Goal: Task Accomplishment & Management: Manage account settings

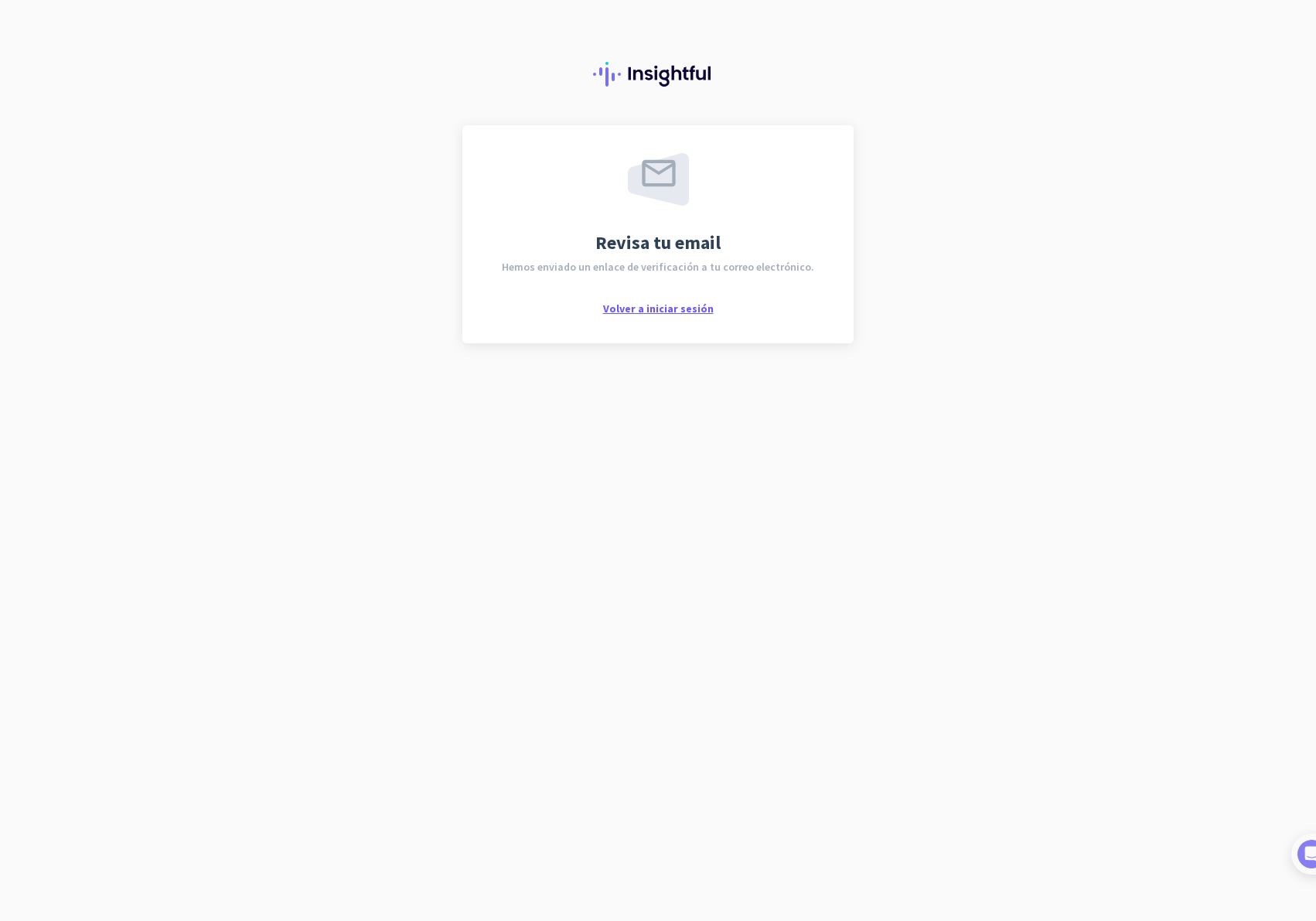
click at [659, 313] on span "Volver a iniciar sesión" at bounding box center [658, 308] width 111 height 14
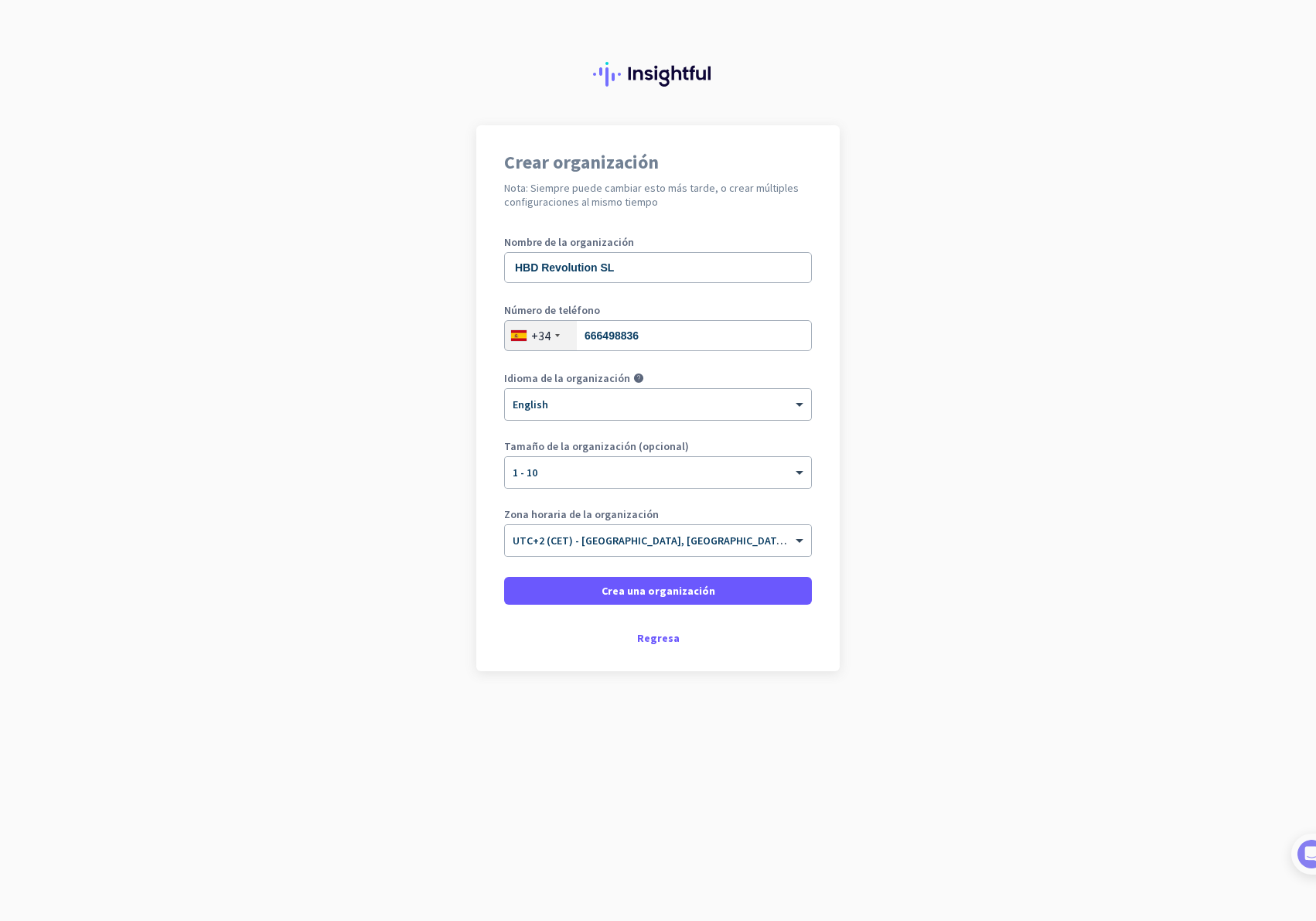
click at [562, 399] on div at bounding box center [658, 400] width 306 height 13
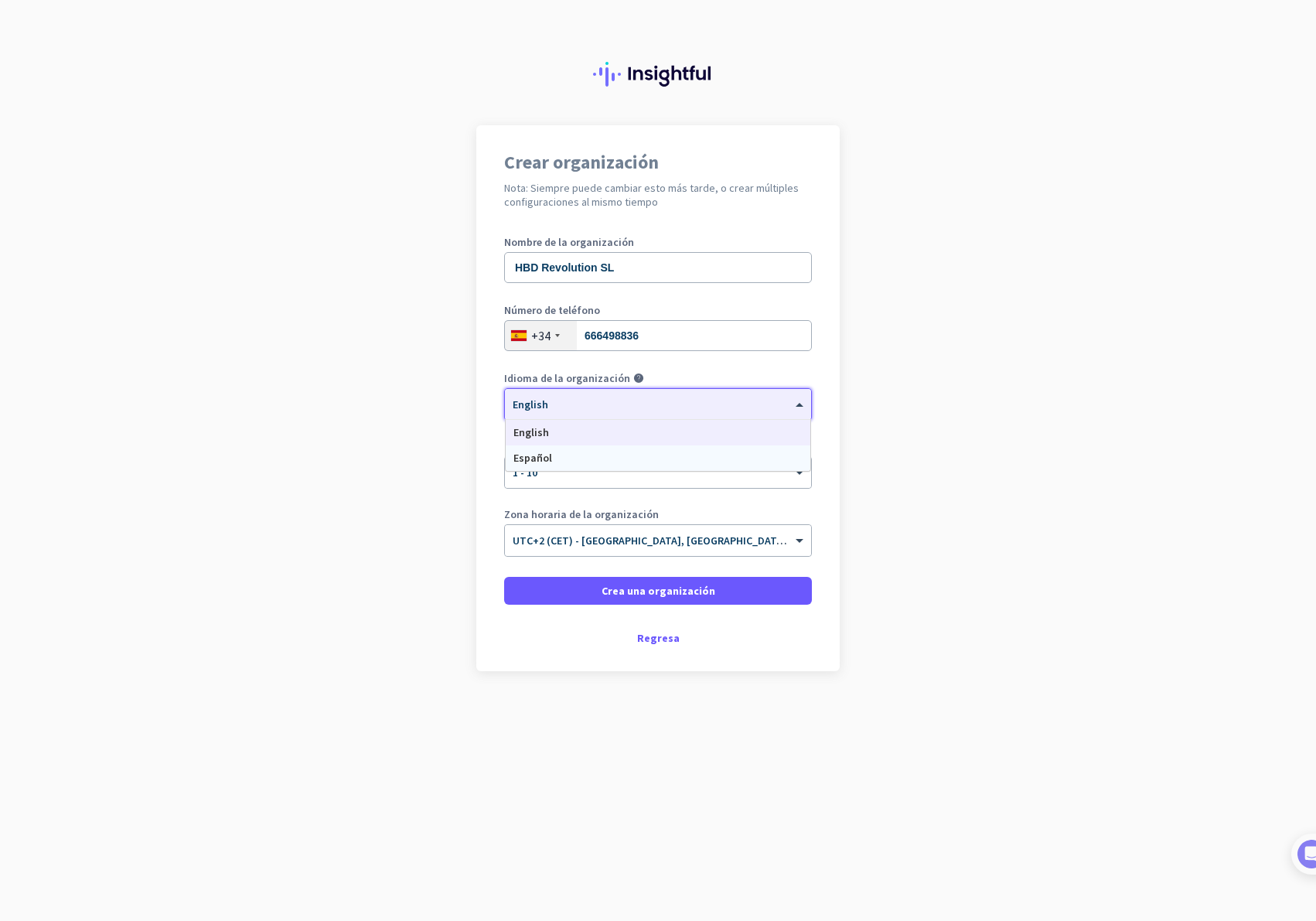
click at [551, 460] on div "Español" at bounding box center [658, 458] width 304 height 26
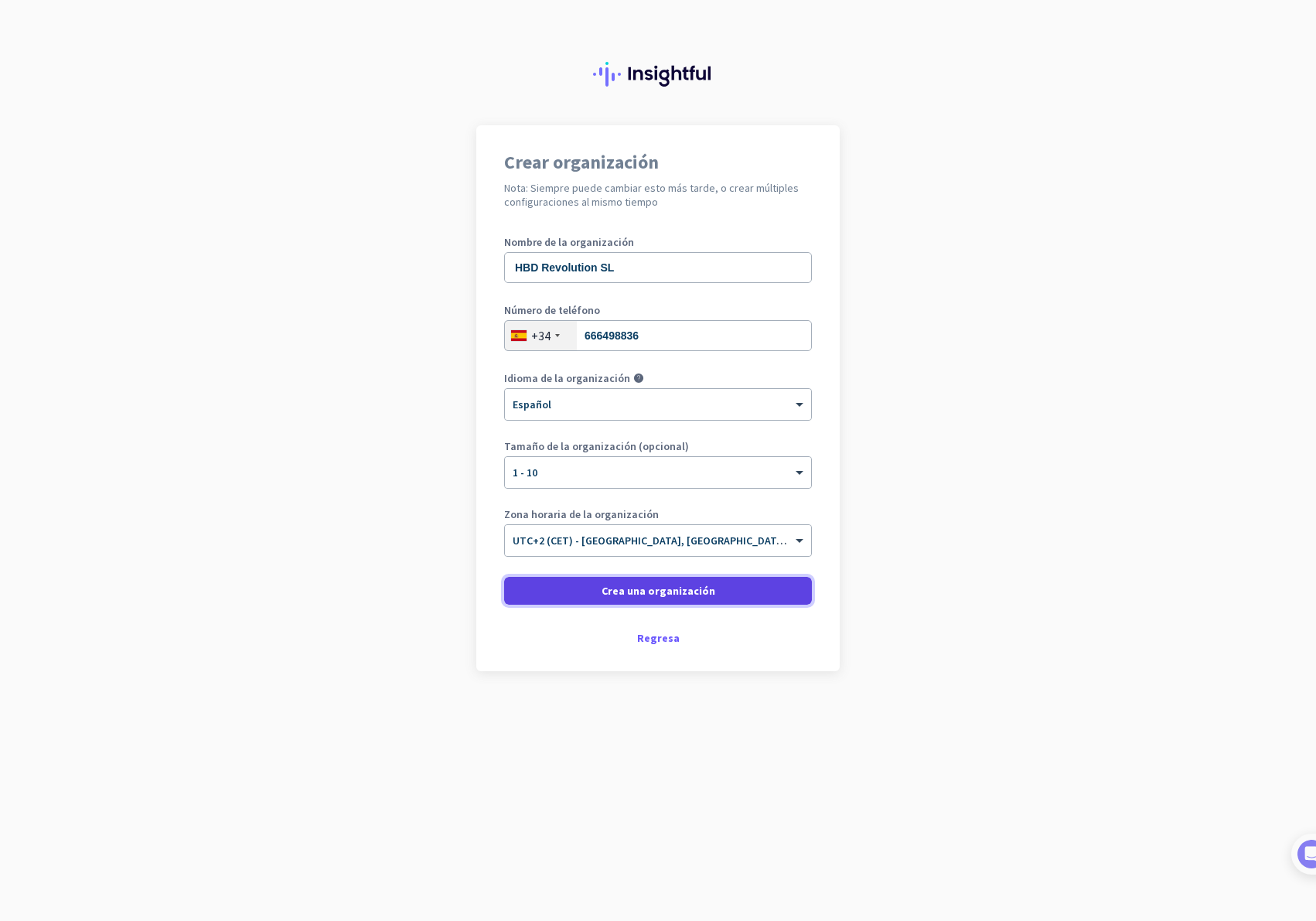
click at [661, 593] on span "Crea una organización" at bounding box center [658, 590] width 114 height 16
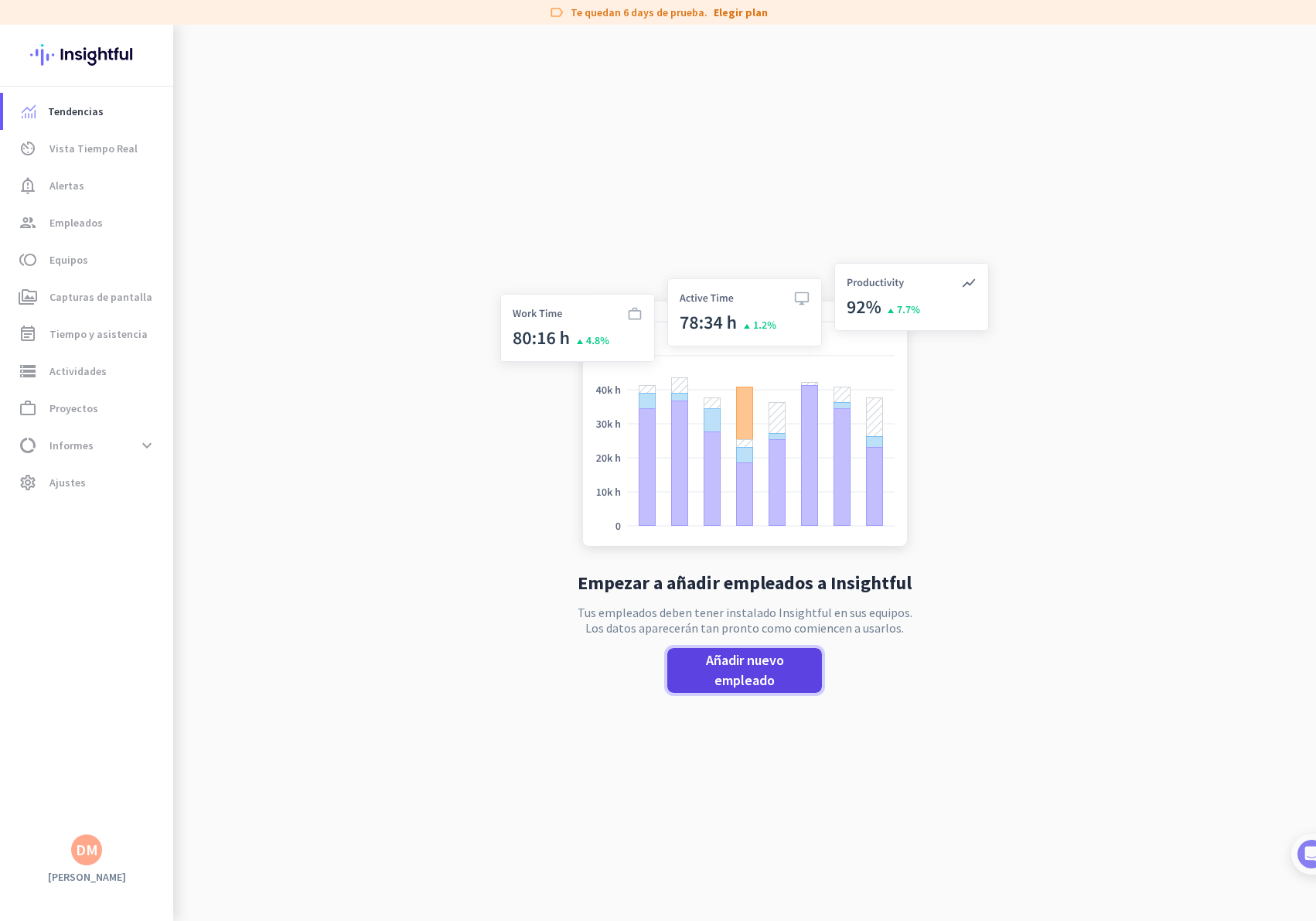
click at [741, 670] on span "Añadir nuevo empleado" at bounding box center [745, 671] width 130 height 40
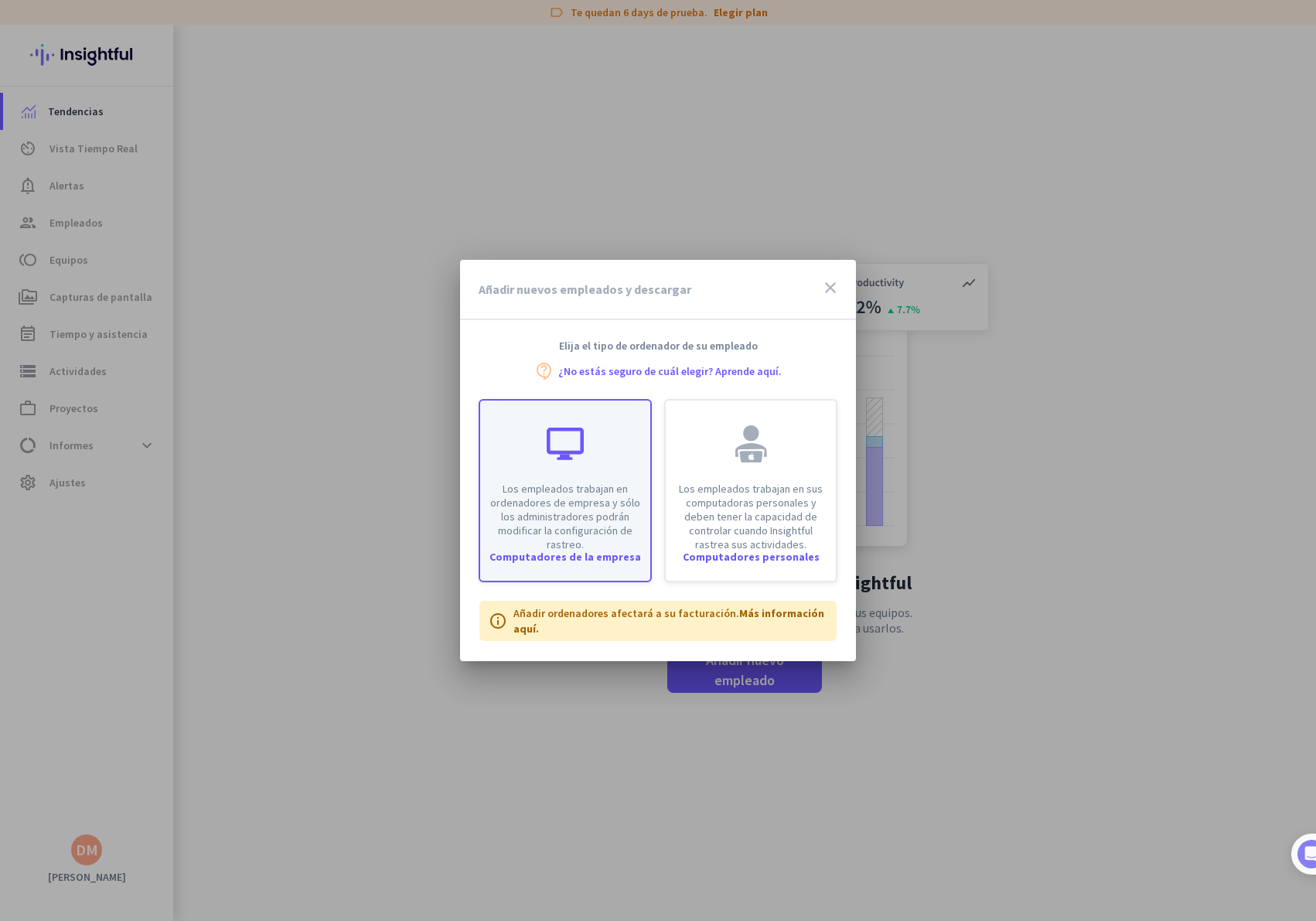
click at [566, 556] on div "Computadores de la empresa" at bounding box center [565, 557] width 170 height 11
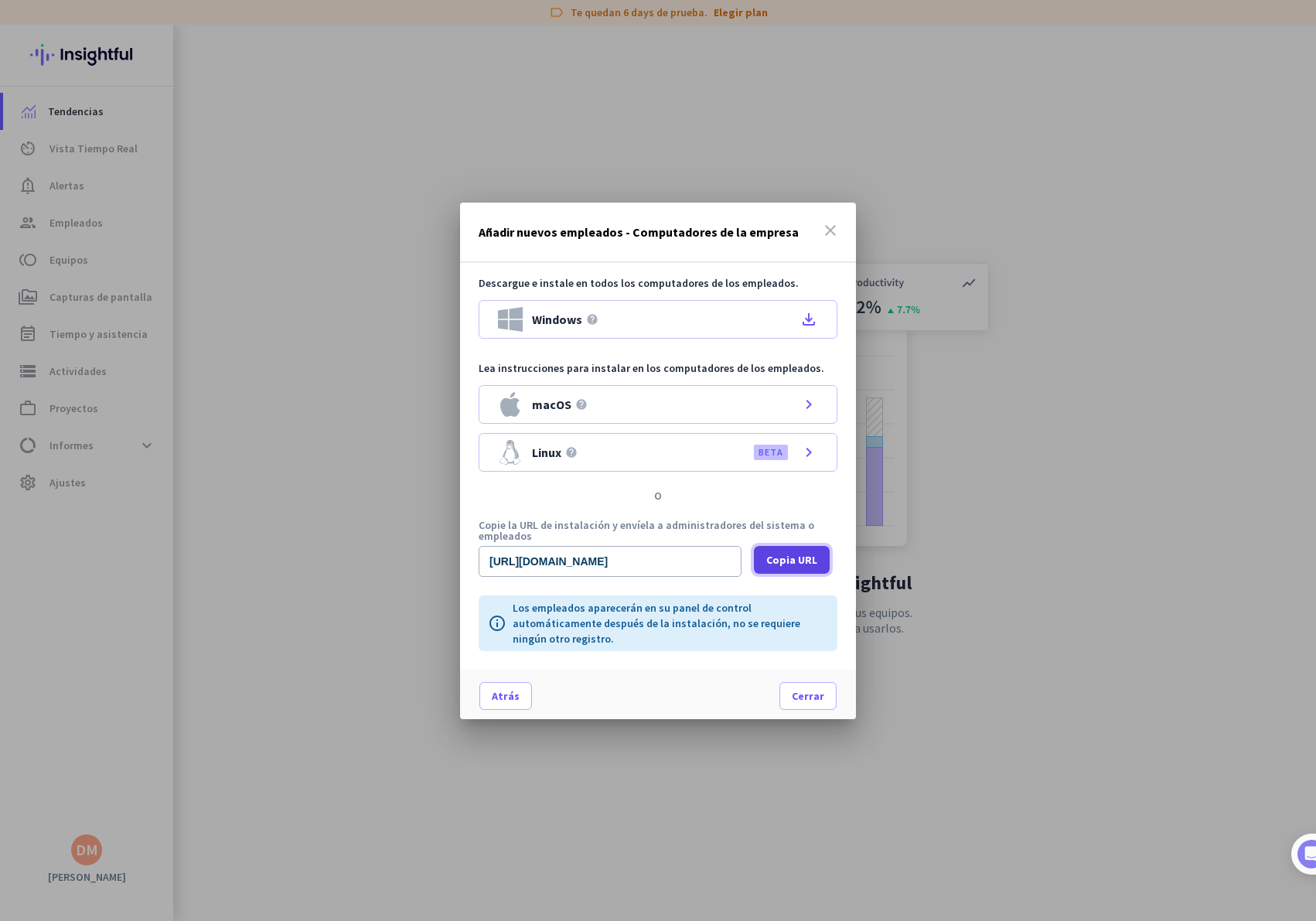
click at [794, 556] on span "Copia URL" at bounding box center [792, 559] width 51 height 16
click at [808, 319] on icon "file_download" at bounding box center [808, 319] width 18 height 18
click at [784, 561] on span "Copia URL" at bounding box center [792, 559] width 51 height 16
click at [833, 235] on icon "close" at bounding box center [830, 230] width 18 height 18
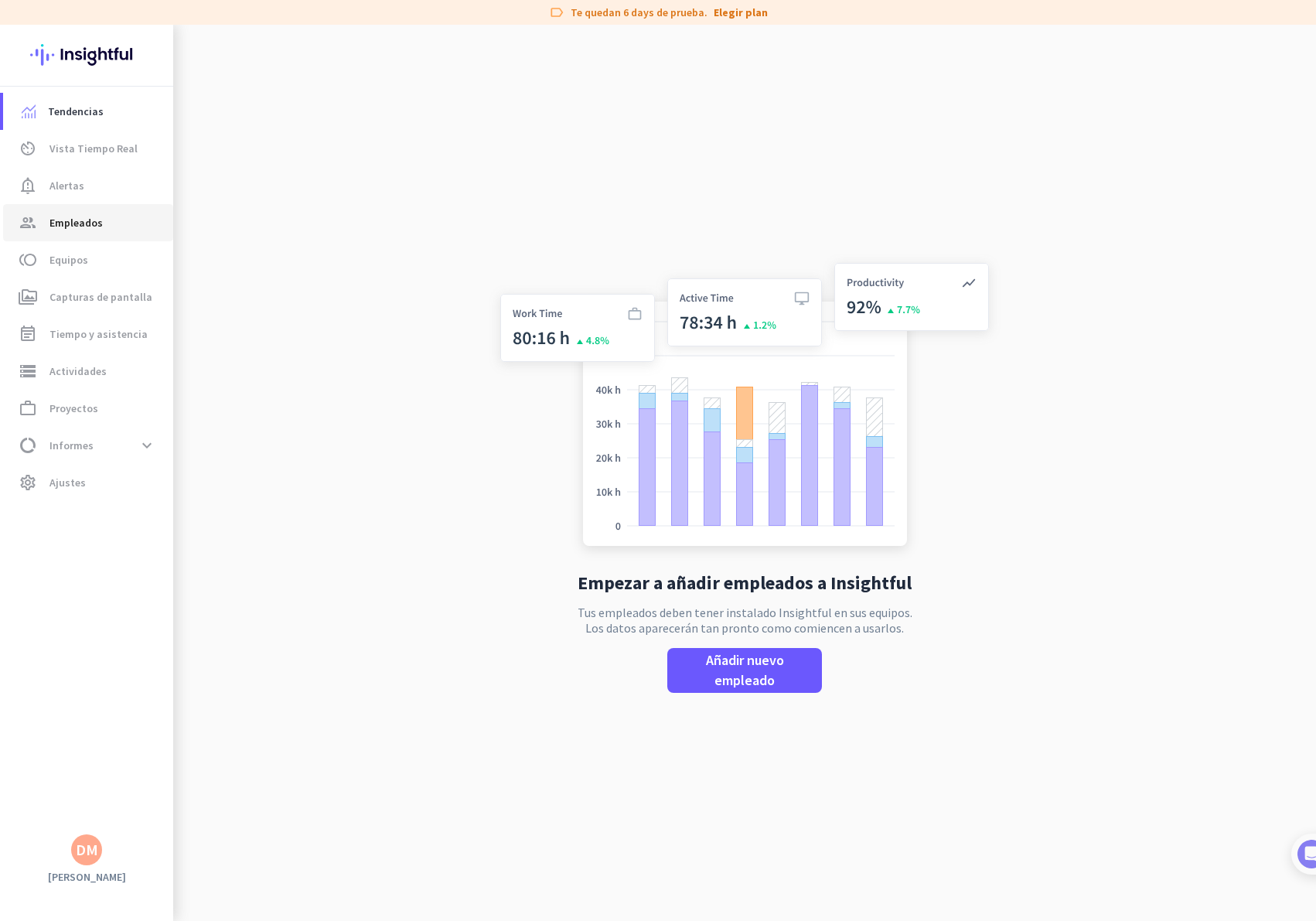
click at [90, 222] on span "Empleados" at bounding box center [76, 223] width 53 height 18
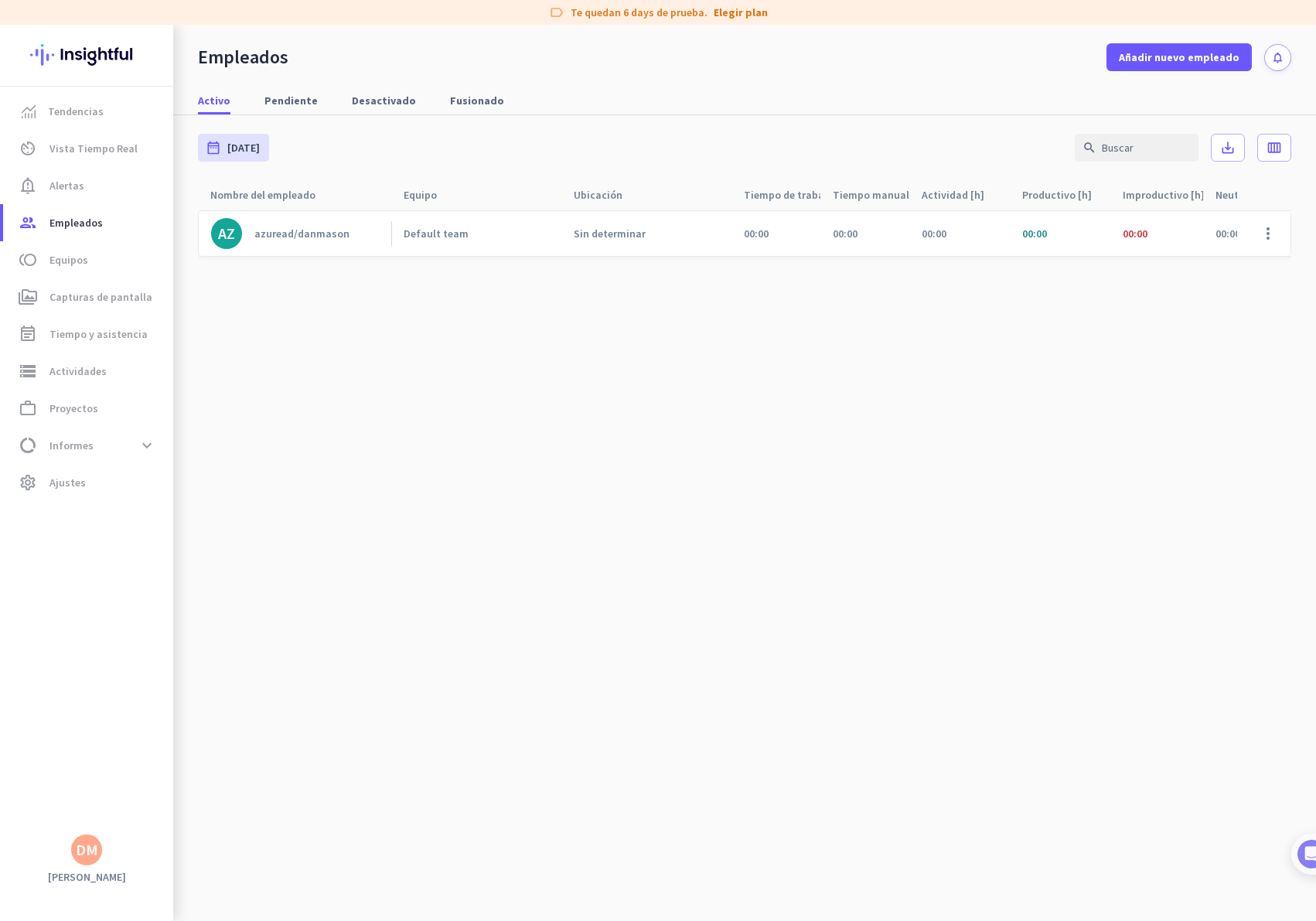
click at [71, 57] on img at bounding box center [86, 55] width 113 height 60
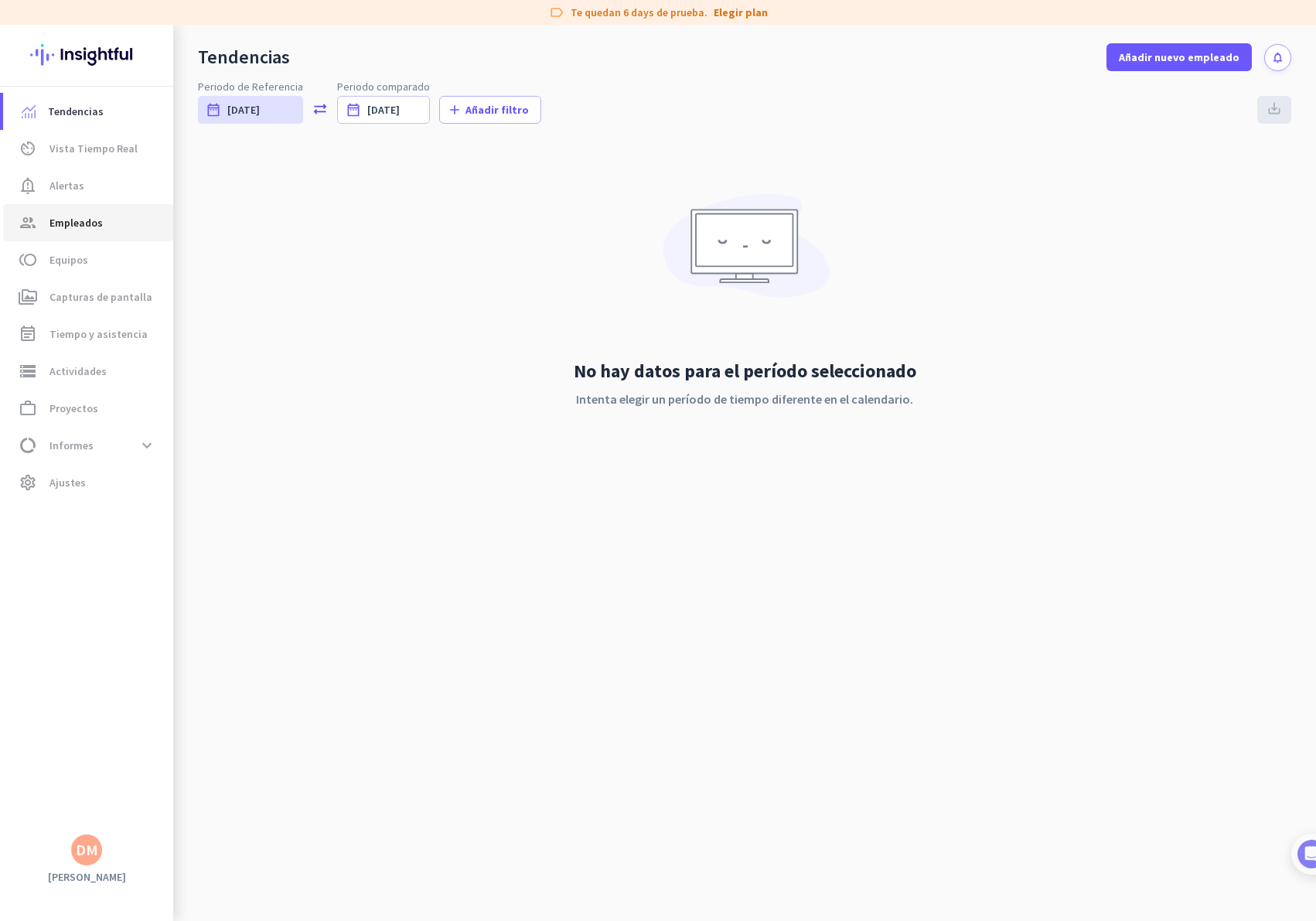
click at [81, 228] on span "Empleados" at bounding box center [76, 223] width 53 height 18
